Goal: Learn about a topic

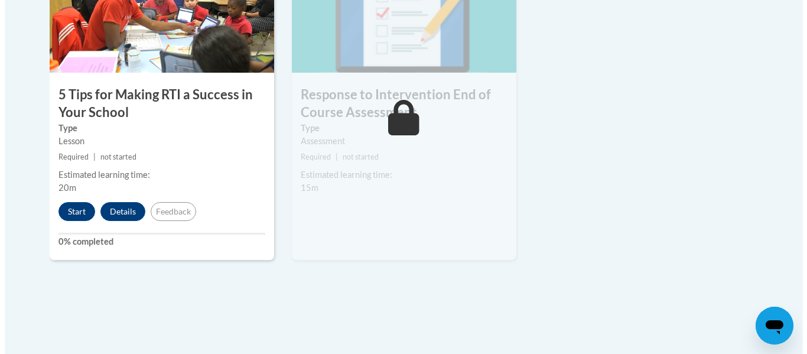
scroll to position [769, 0]
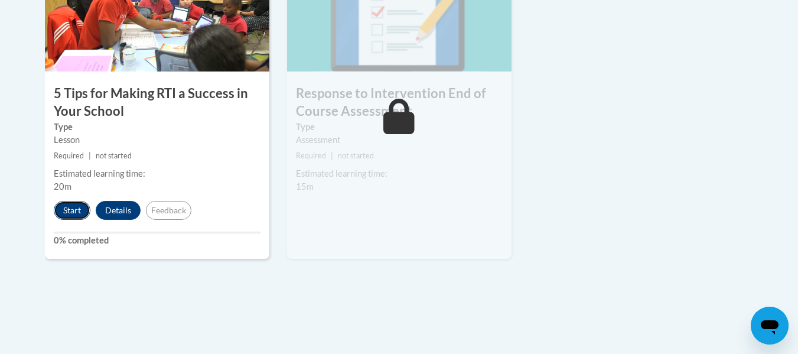
click at [66, 213] on button "Start" at bounding box center [72, 210] width 37 height 19
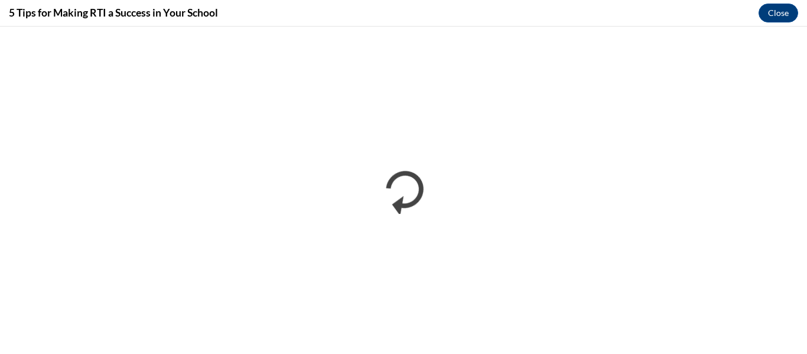
scroll to position [0, 0]
